Goal: Navigation & Orientation: Find specific page/section

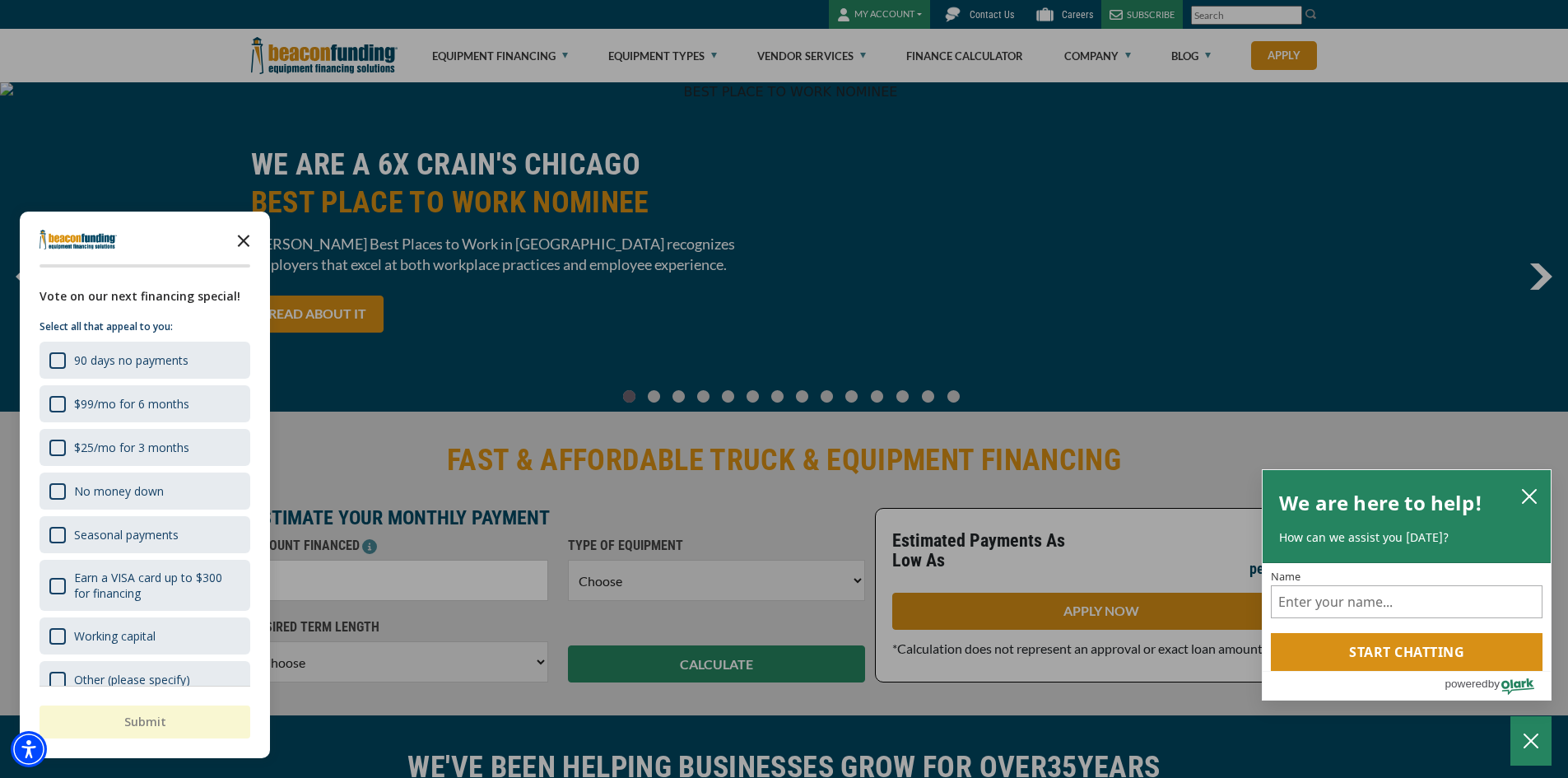
click at [251, 241] on icon "Close the survey" at bounding box center [244, 239] width 33 height 33
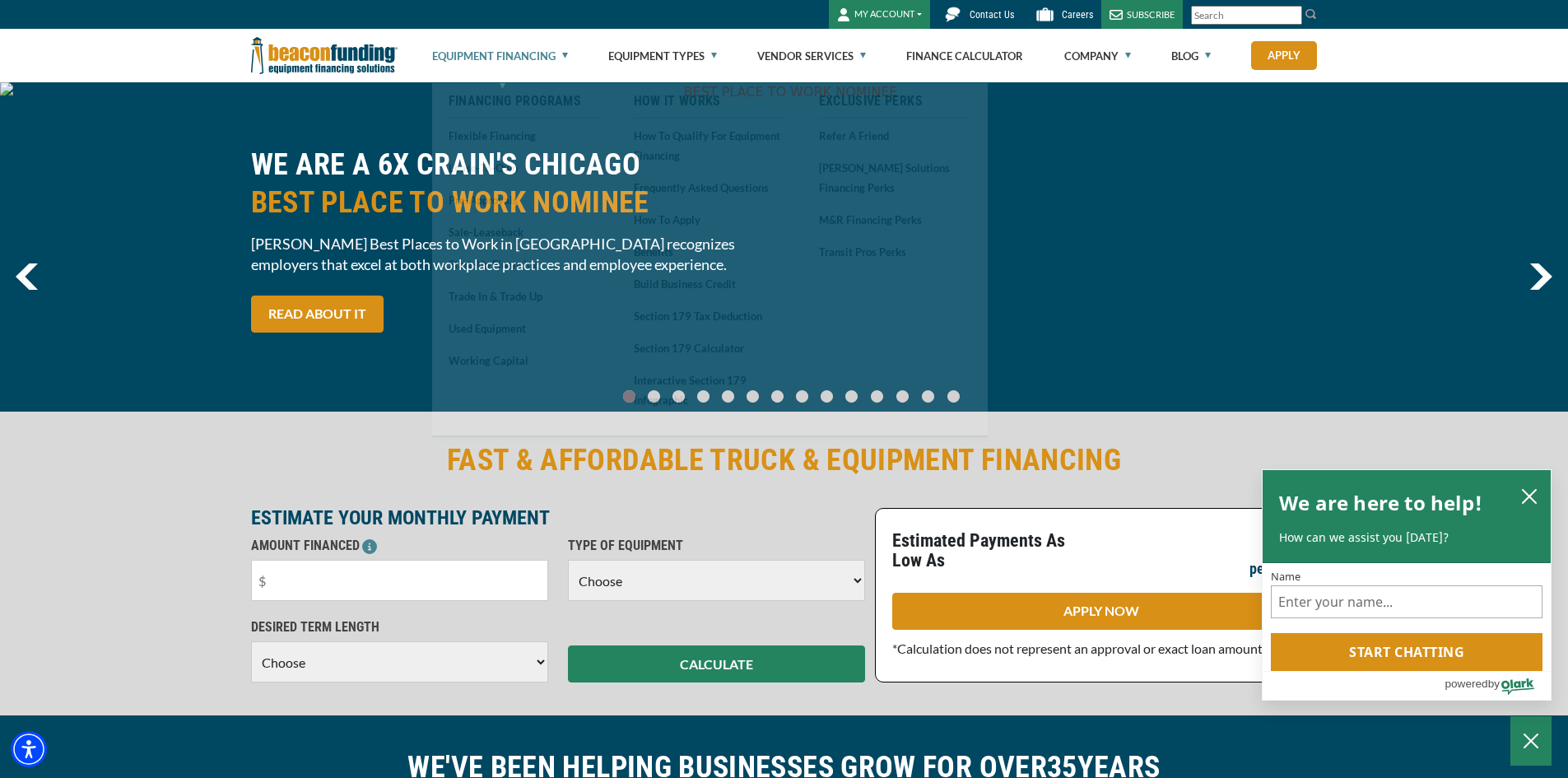
click at [510, 64] on link "Equipment Financing" at bounding box center [500, 56] width 136 height 52
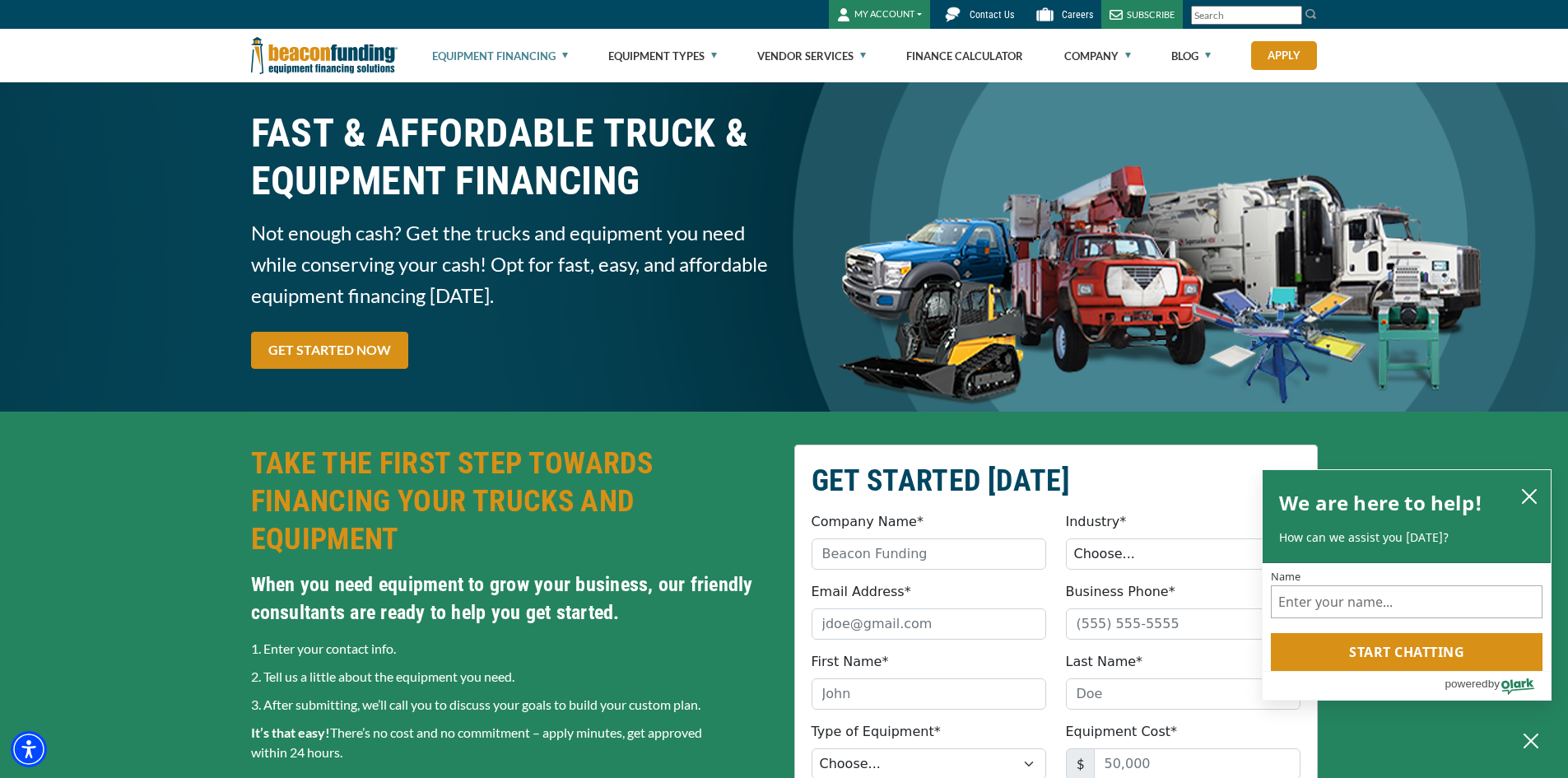
click at [859, 19] on button "MY ACCOUNT" at bounding box center [879, 14] width 101 height 29
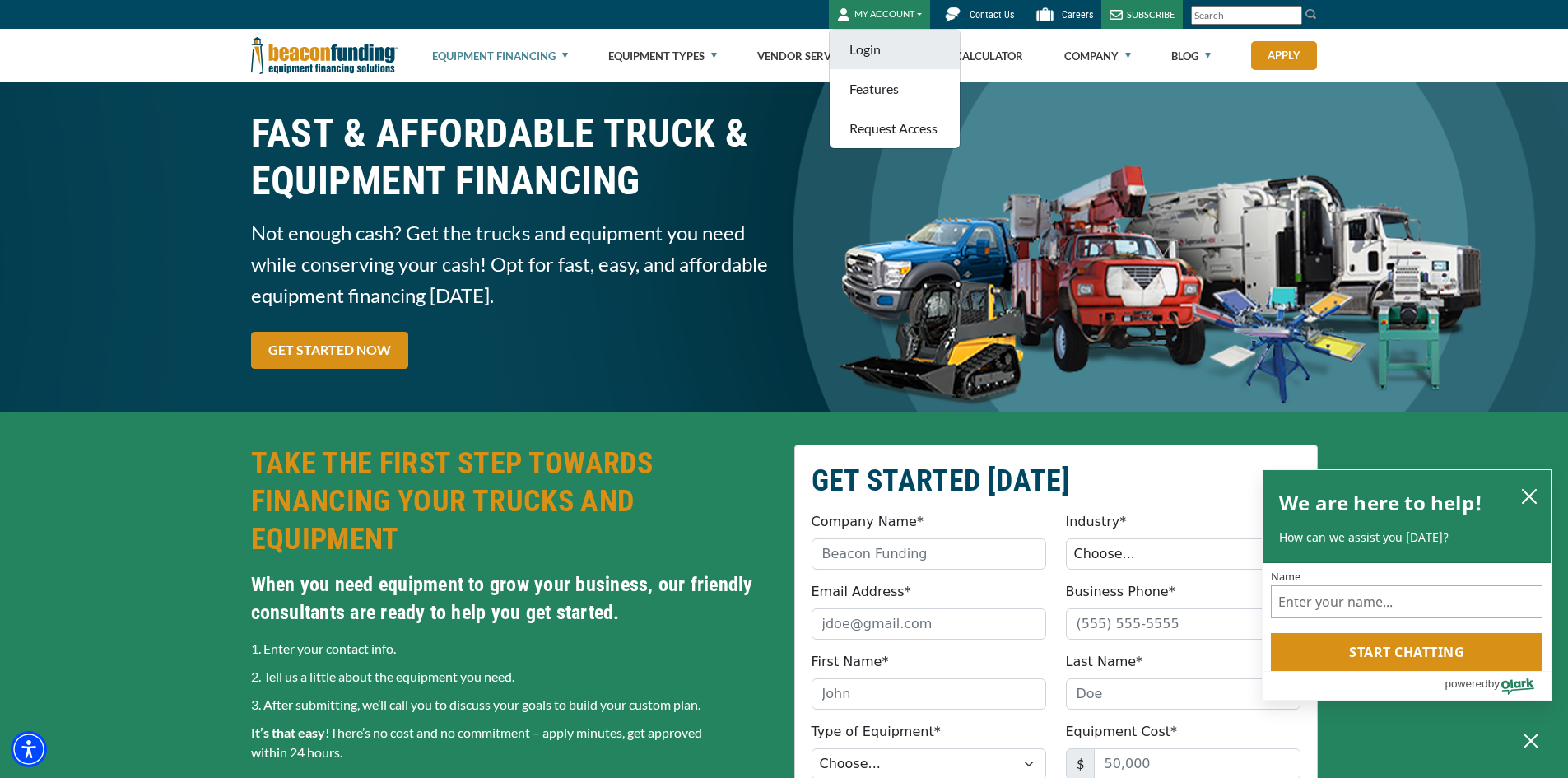
click at [873, 48] on link "Login" at bounding box center [894, 49] width 130 height 40
